Goal: Download file/media

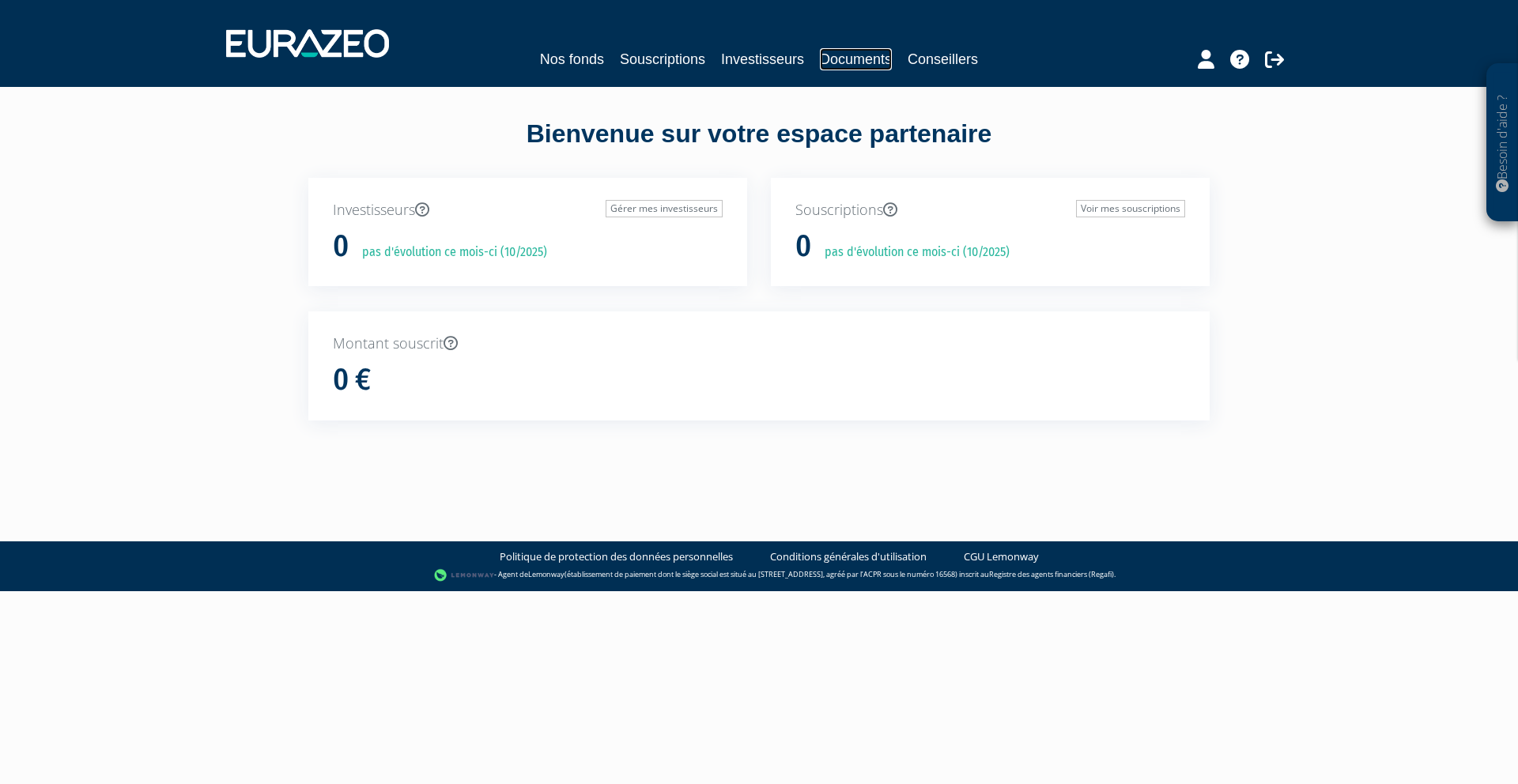
click at [841, 56] on link "Documents" at bounding box center [856, 59] width 72 height 22
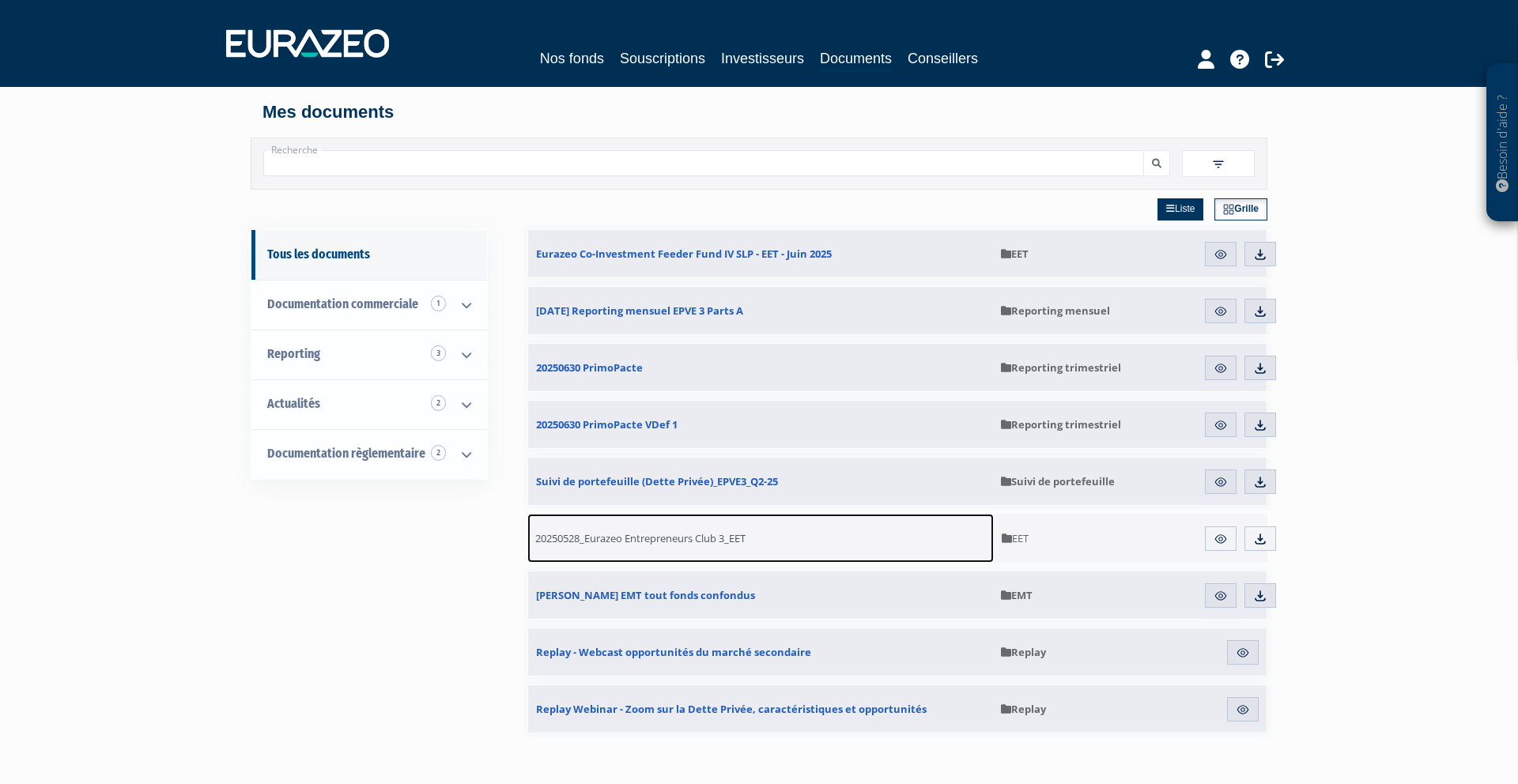
click at [664, 538] on span "20250528_Eurazeo Entrepreneurs Club 3_EET" at bounding box center [640, 539] width 210 height 14
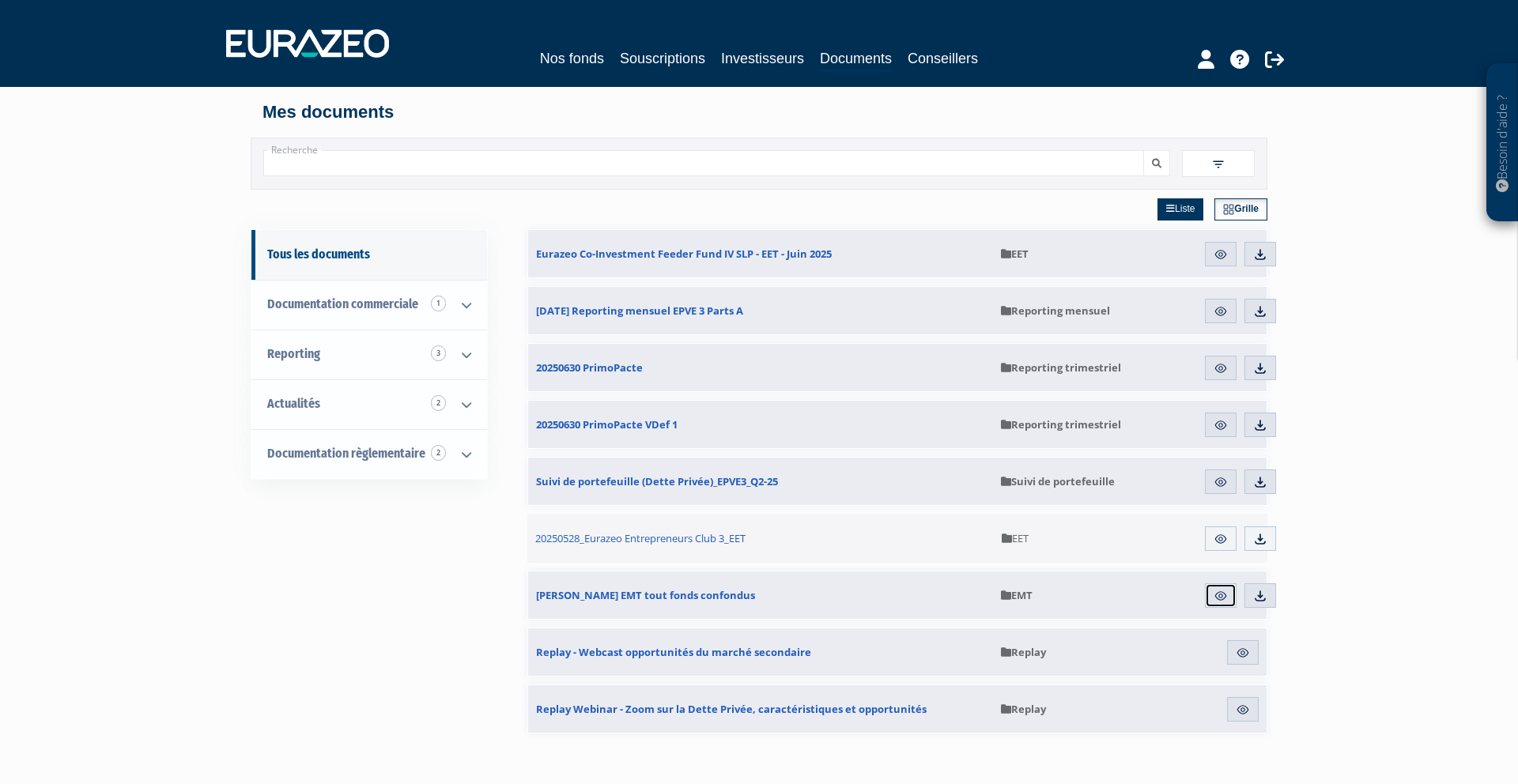
click at [1214, 600] on img at bounding box center [1221, 596] width 14 height 14
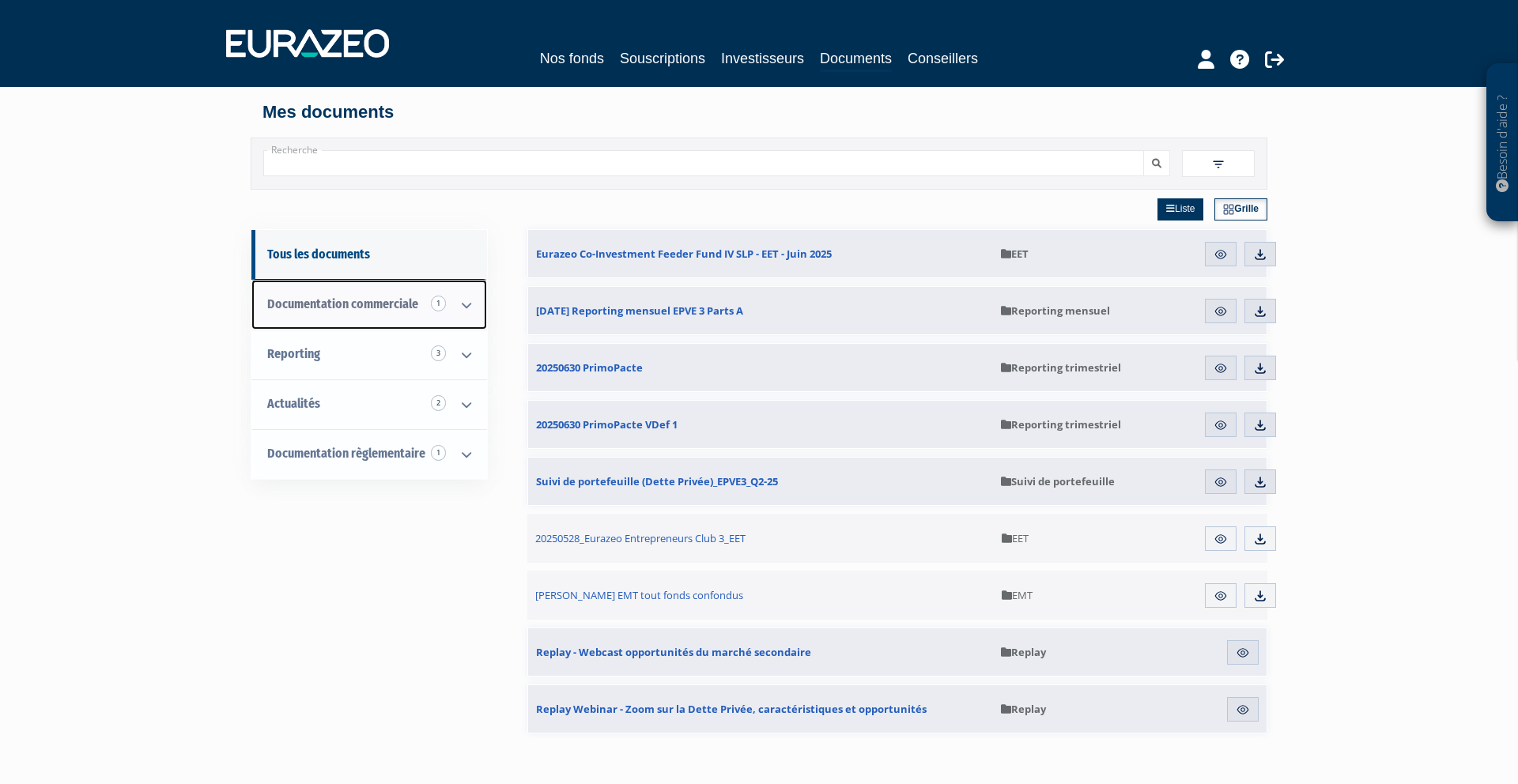
click at [415, 300] on span "Documentation commerciale 1" at bounding box center [343, 303] width 151 height 15
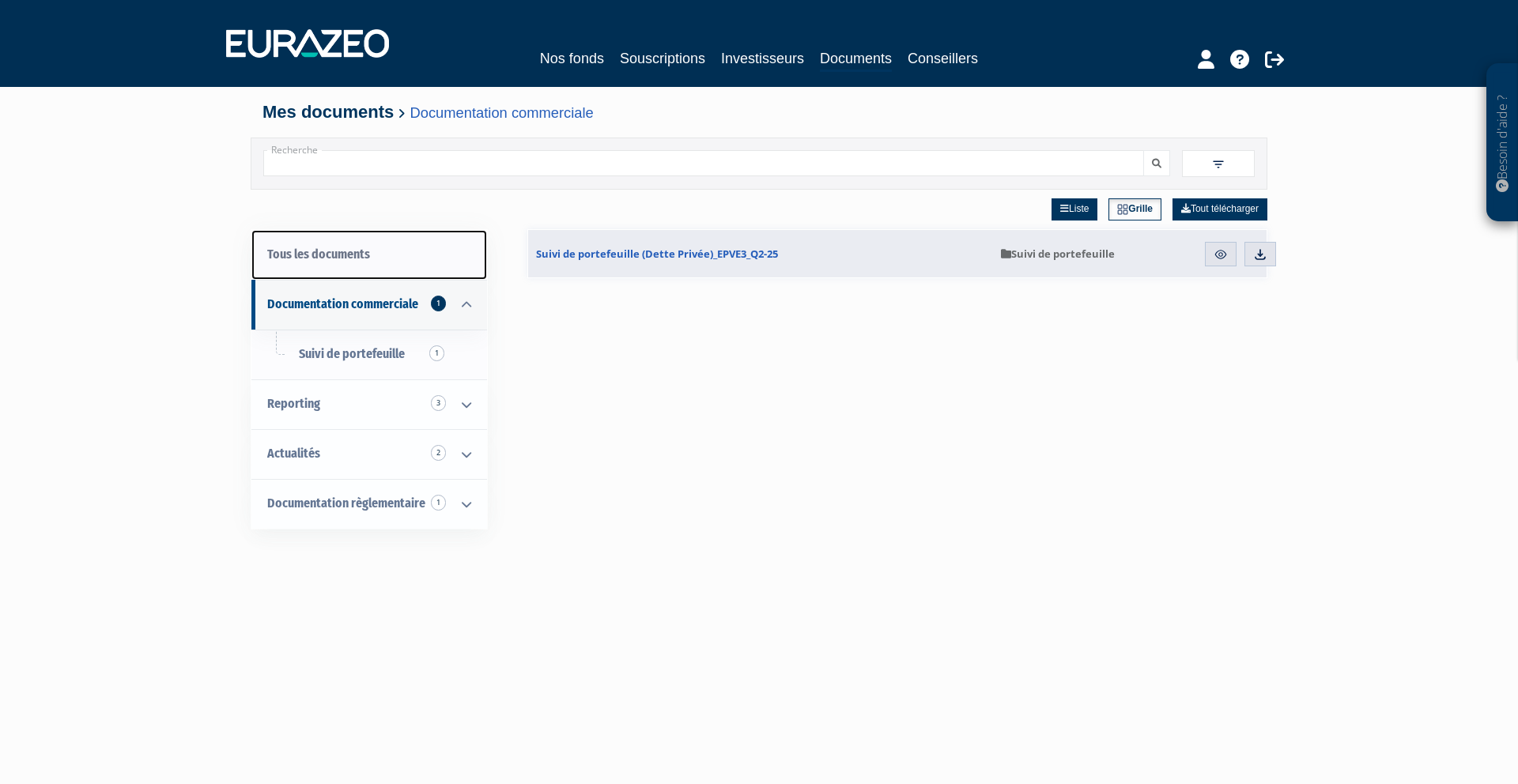
click at [377, 260] on link "Tous les documents" at bounding box center [369, 255] width 235 height 50
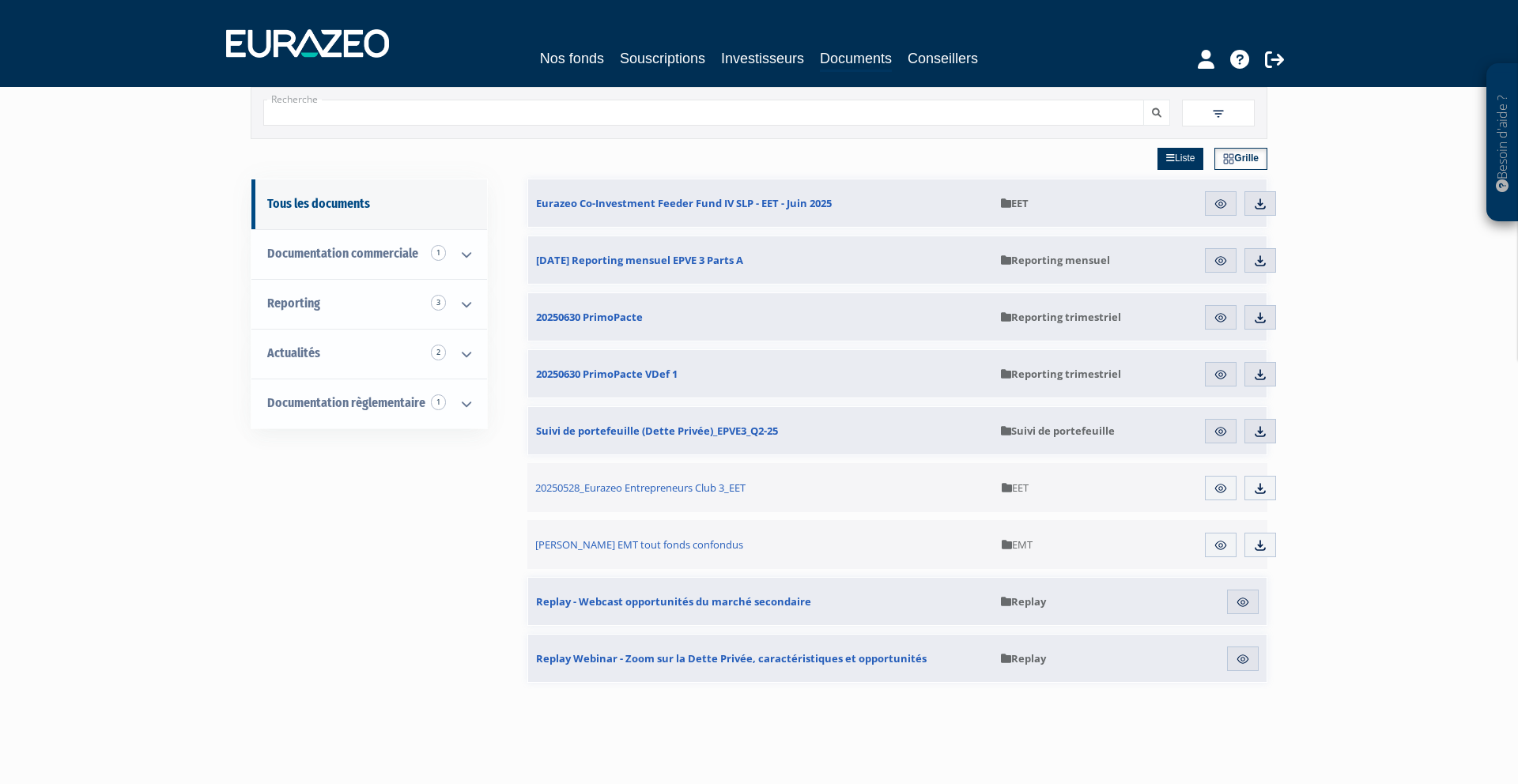
scroll to position [57, 0]
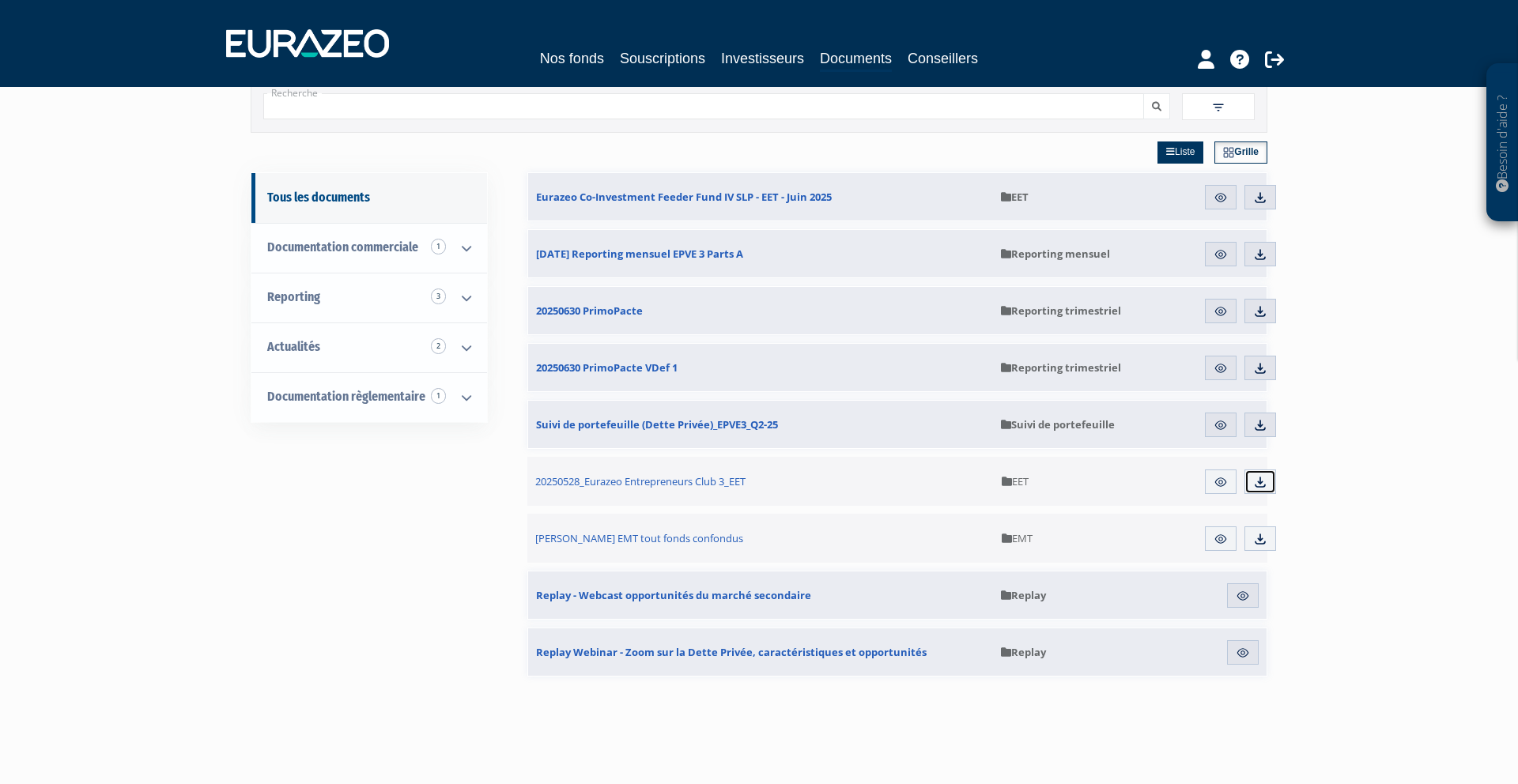
click at [1262, 481] on img at bounding box center [1260, 482] width 14 height 14
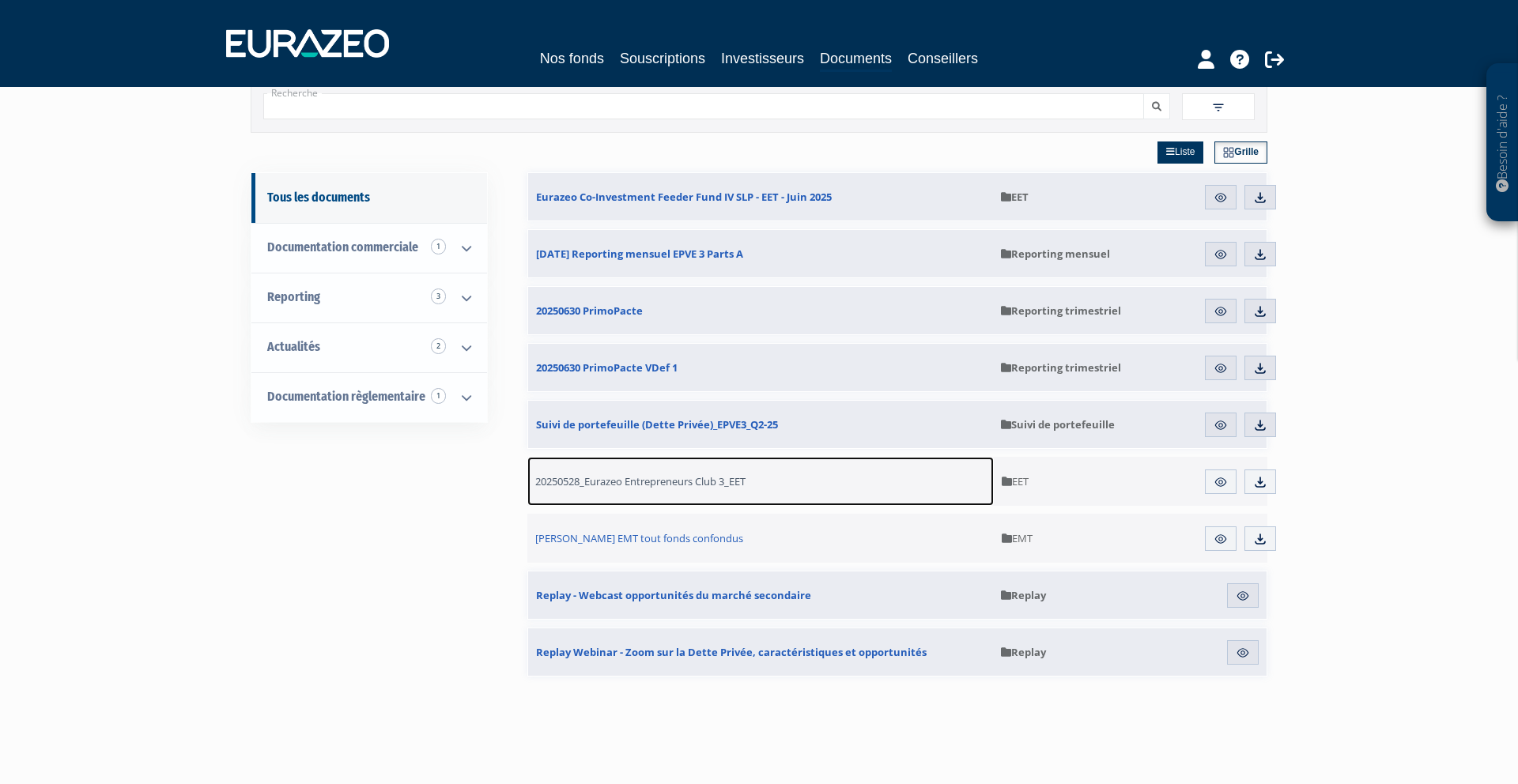
drag, startPoint x: 790, startPoint y: 485, endPoint x: 1070, endPoint y: 268, distance: 354.2
